Goal: Entertainment & Leisure: Consume media (video, audio)

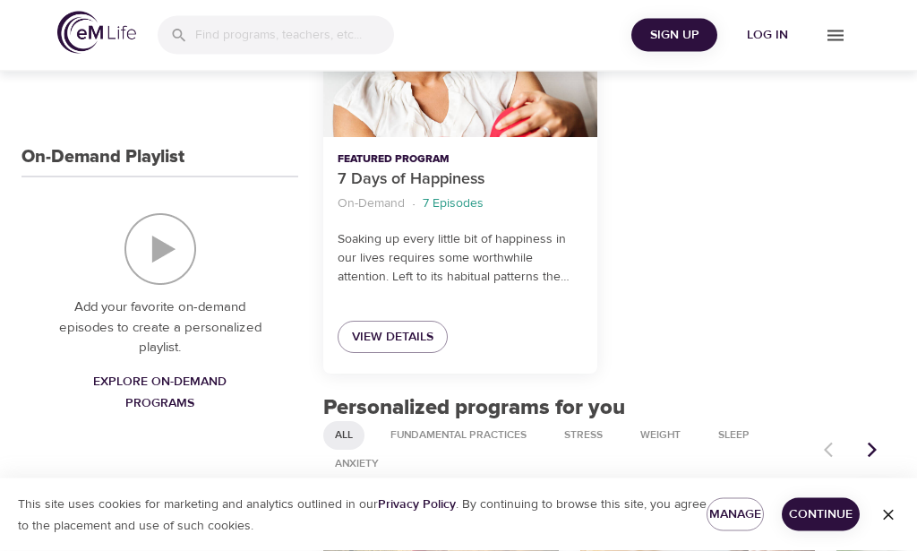
scroll to position [391, 0]
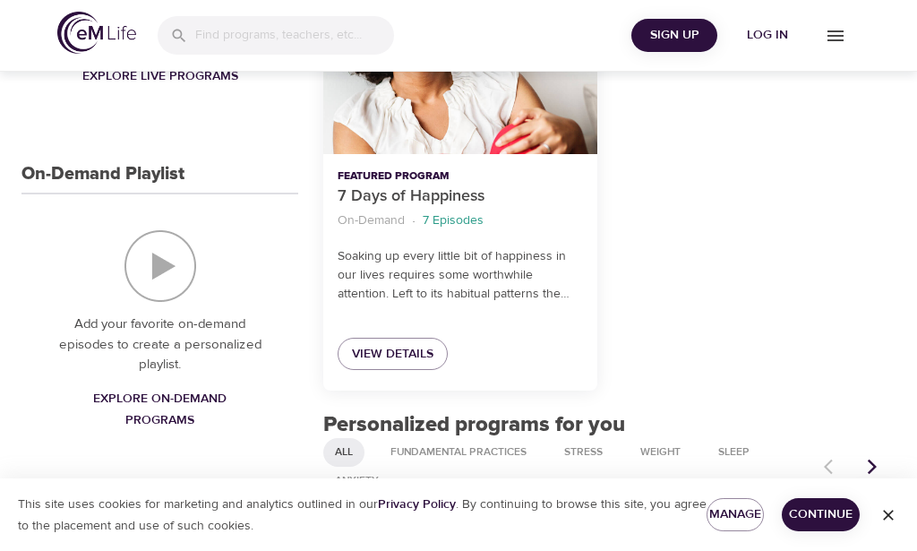
click at [840, 39] on icon "menu" at bounding box center [835, 35] width 21 height 21
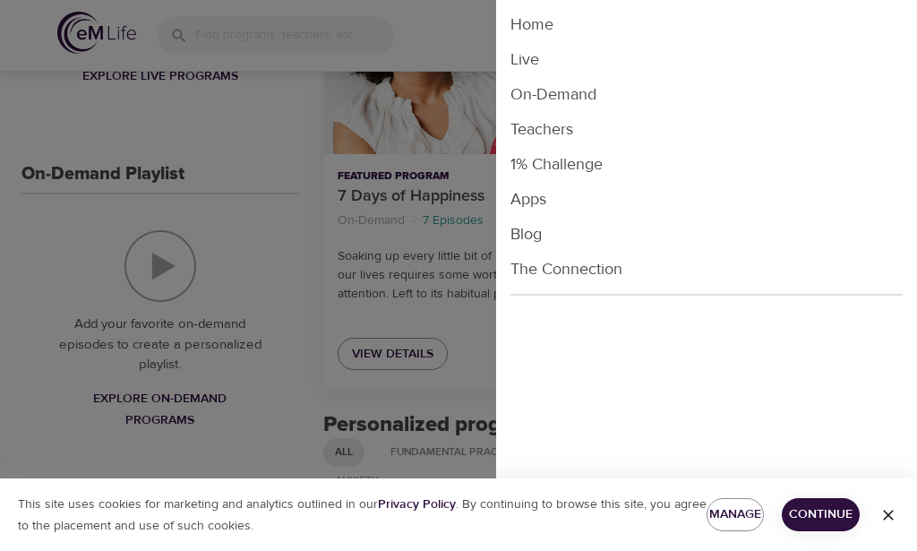
click at [542, 58] on li "Live" at bounding box center [706, 59] width 421 height 35
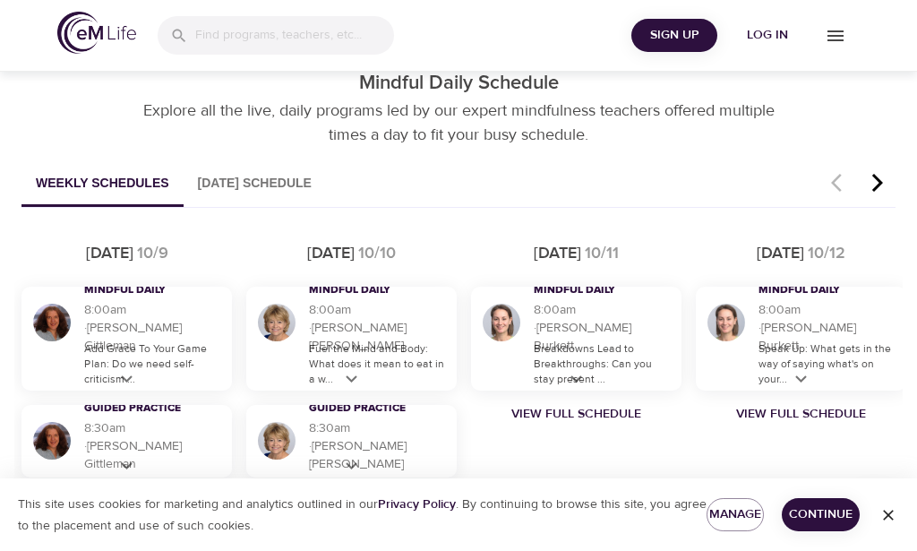
scroll to position [968, 0]
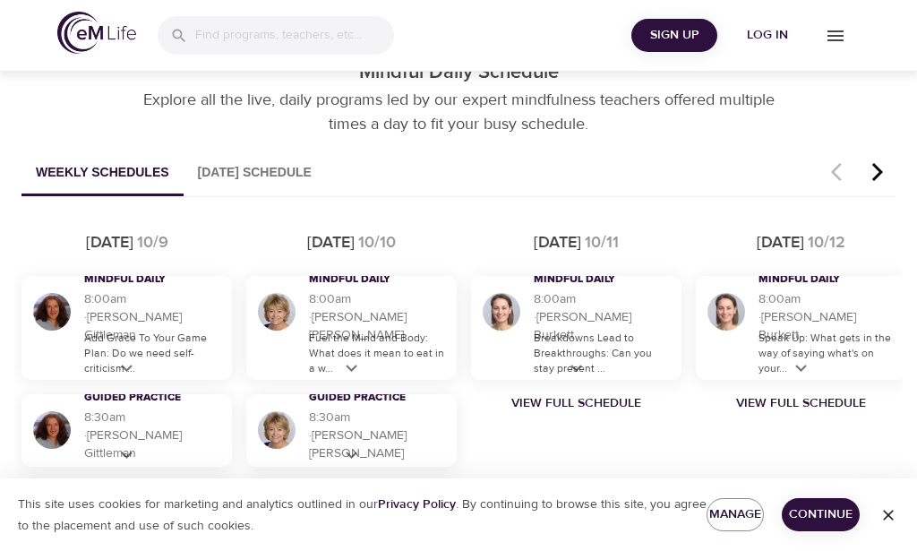
click at [114, 376] on div "Mindful Daily 8:00am · 14 m · [PERSON_NAME] Add [PERSON_NAME] To Your Game Plan…" at bounding box center [126, 328] width 210 height 104
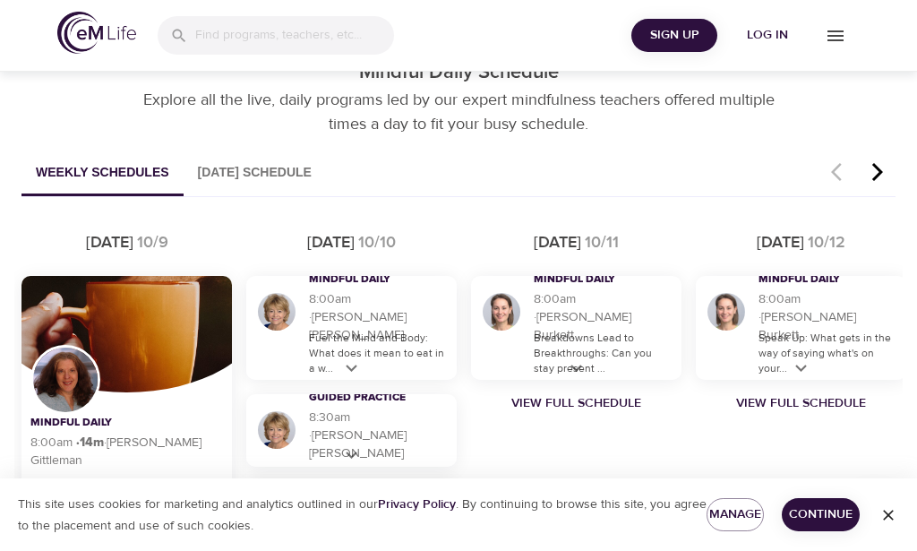
scroll to position [1048, 0]
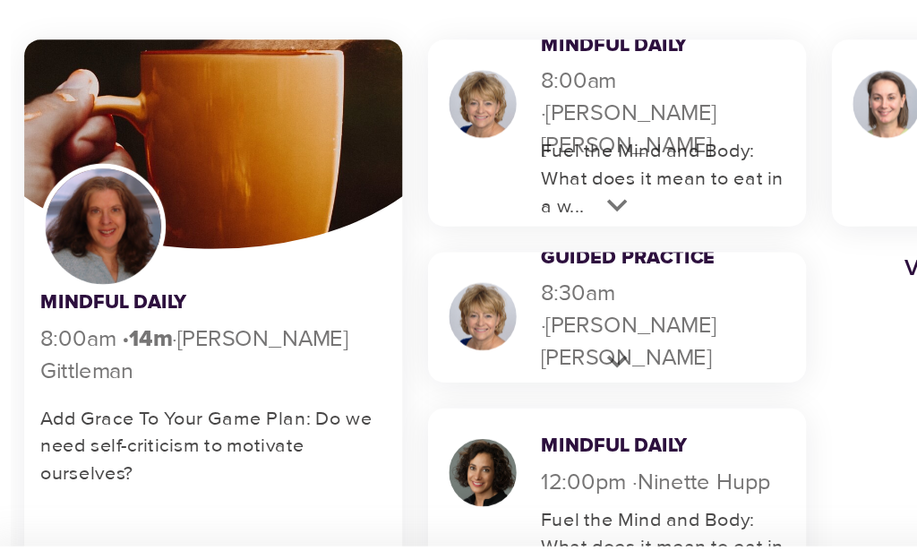
click at [340, 251] on p "Fuel the Mind and Body: What does it mean to eat in a w..." at bounding box center [378, 274] width 139 height 46
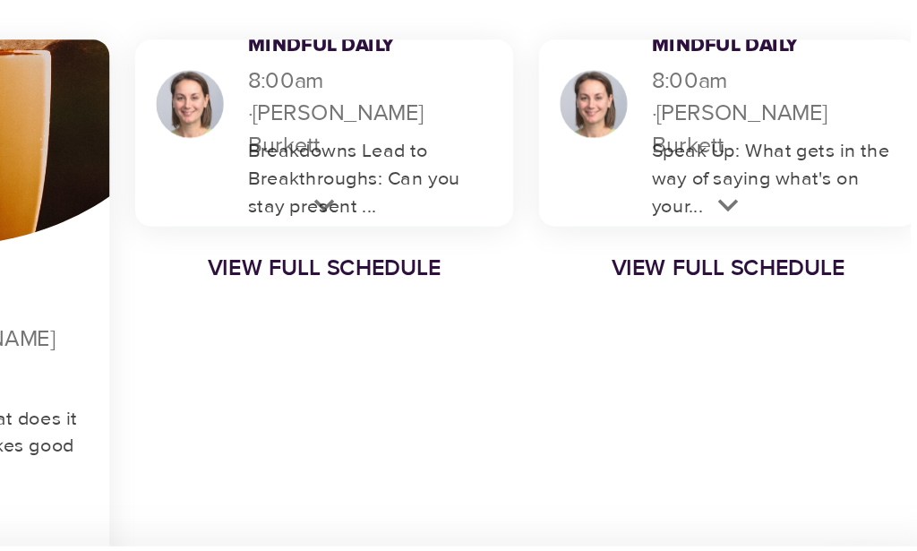
click at [534, 251] on p "Breakdowns Lead to Breakthroughs: Can you stay present ..." at bounding box center [603, 274] width 139 height 46
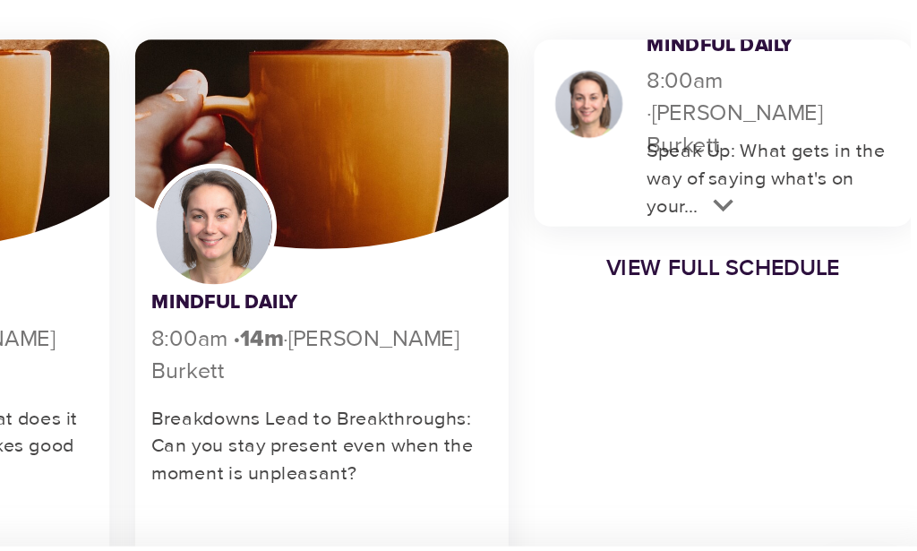
click at [787, 278] on icon at bounding box center [798, 289] width 22 height 22
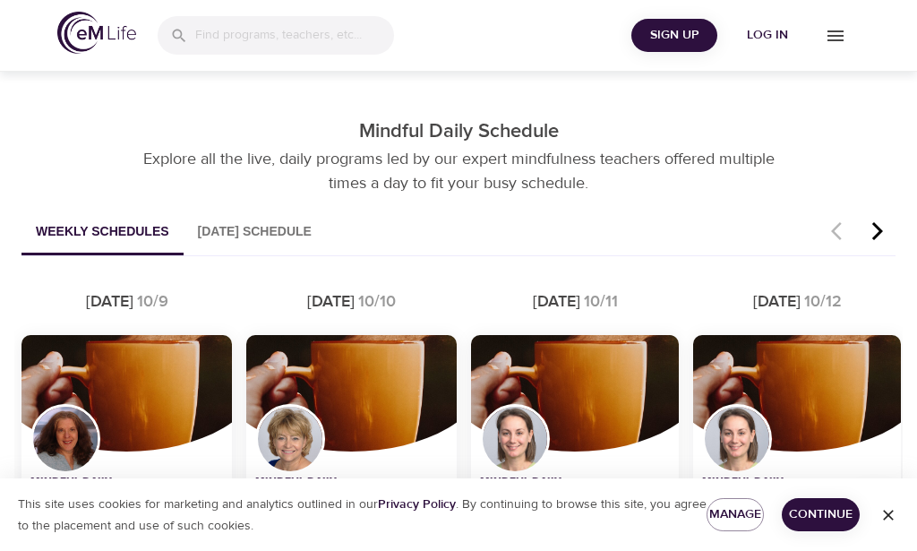
scroll to position [901, 0]
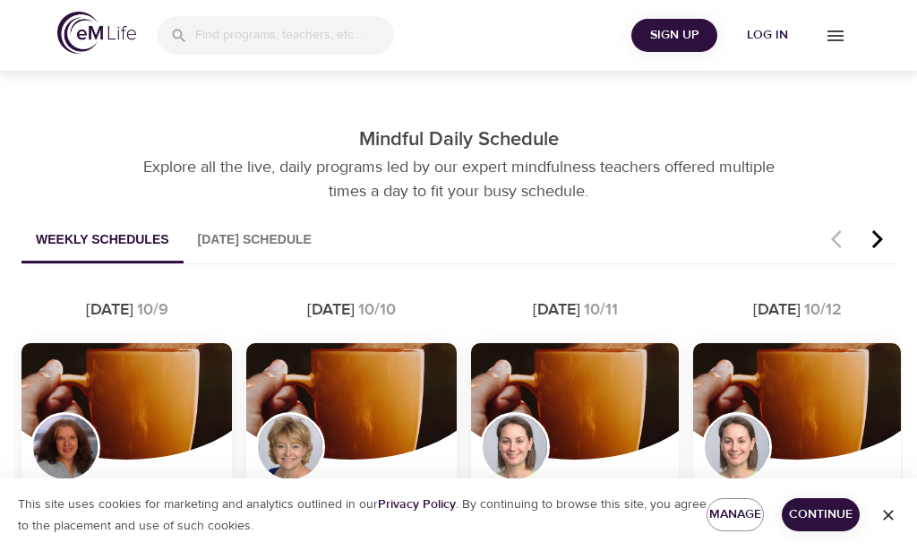
click at [888, 242] on icon "button" at bounding box center [877, 238] width 27 height 21
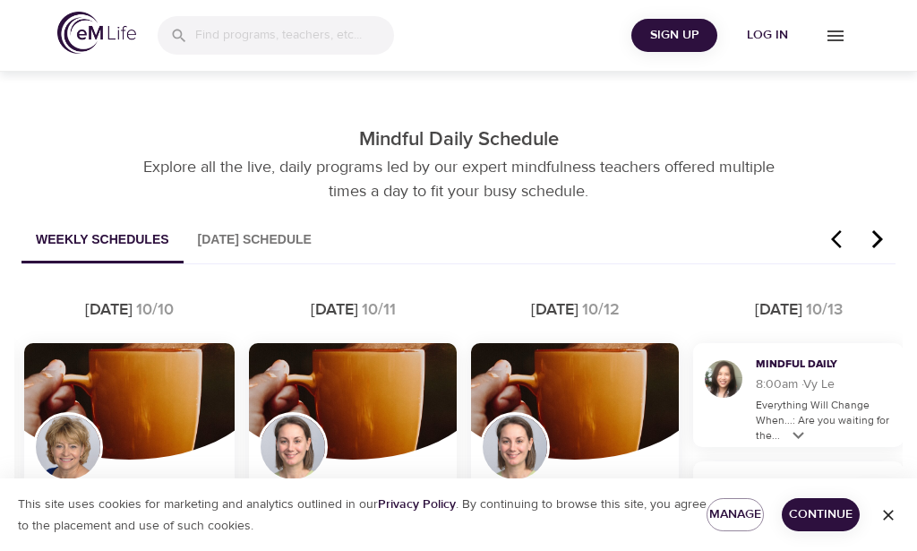
click at [877, 250] on button "button" at bounding box center [878, 241] width 36 height 46
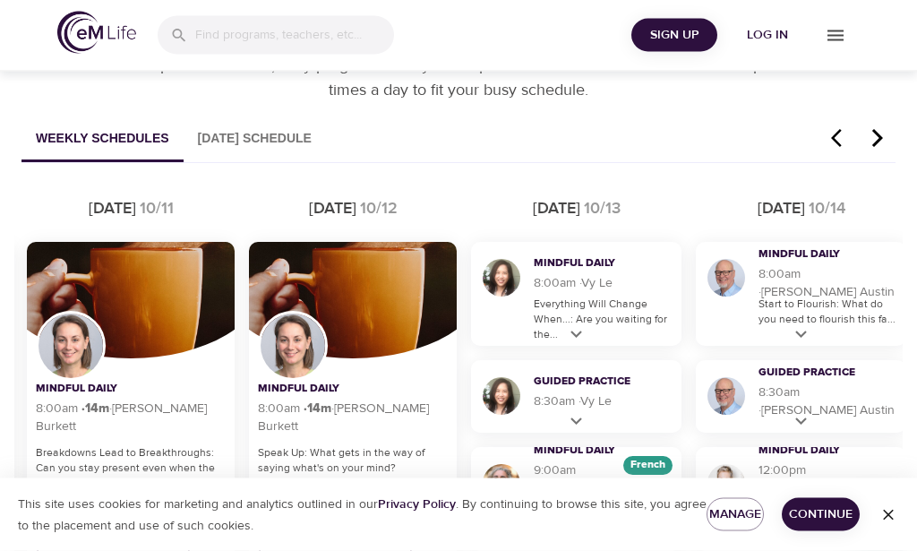
scroll to position [1002, 0]
click at [579, 342] on icon at bounding box center [576, 334] width 22 height 22
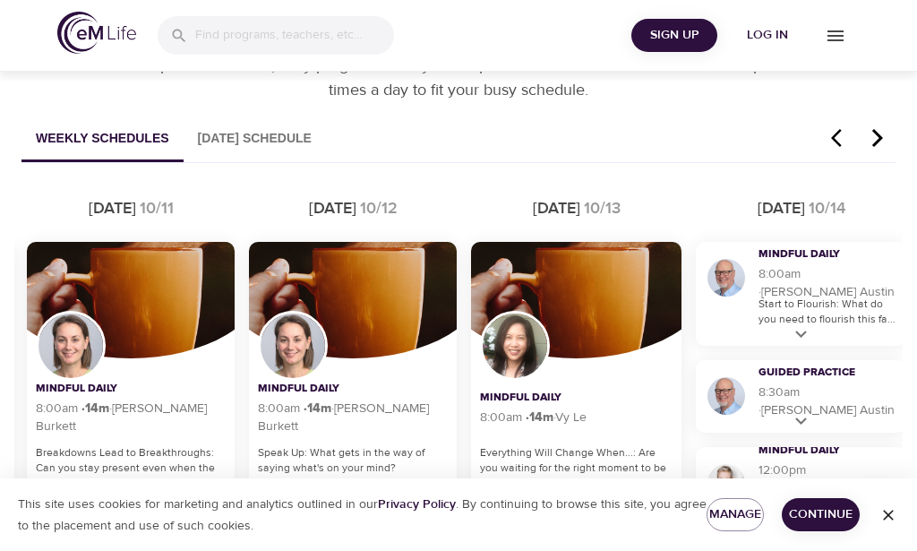
scroll to position [1075, 0]
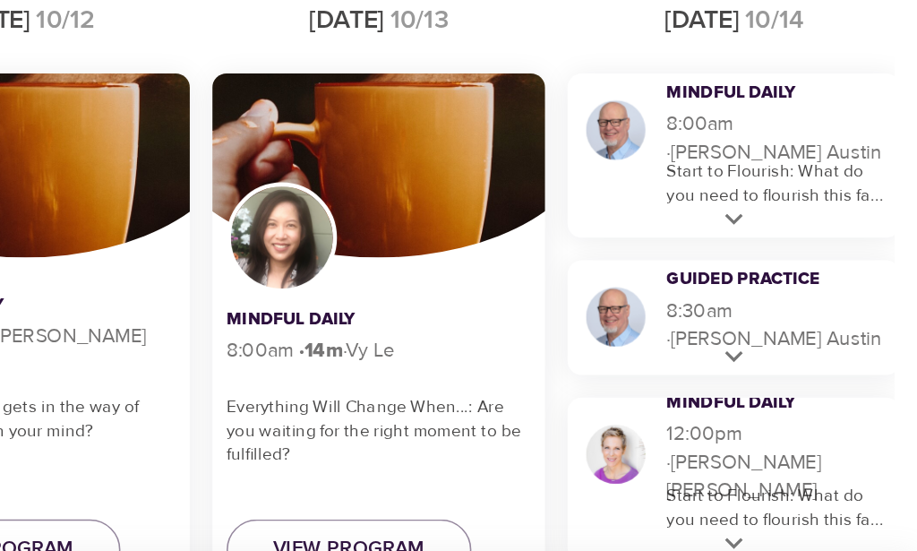
click at [790, 251] on icon at bounding box center [801, 262] width 22 height 22
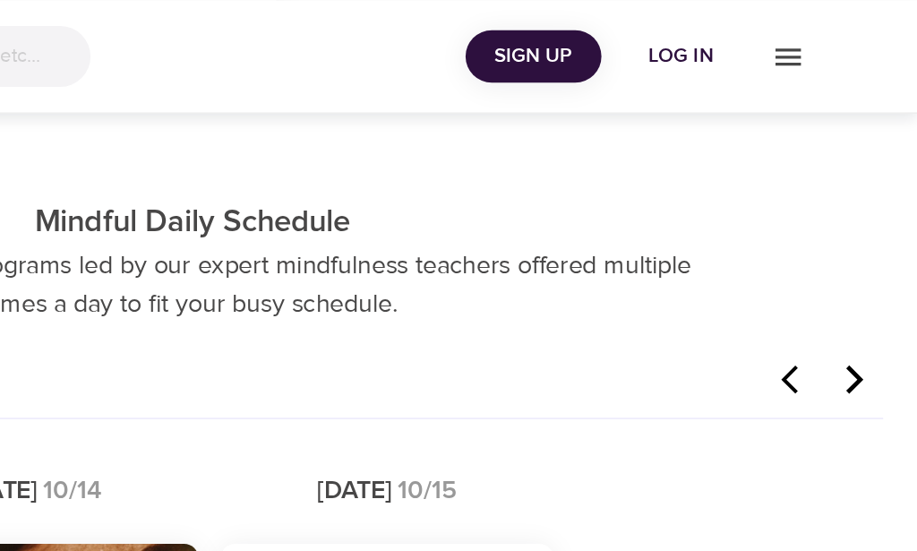
scroll to position [873, 0]
